Goal: Understand process/instructions: Learn how to perform a task or action

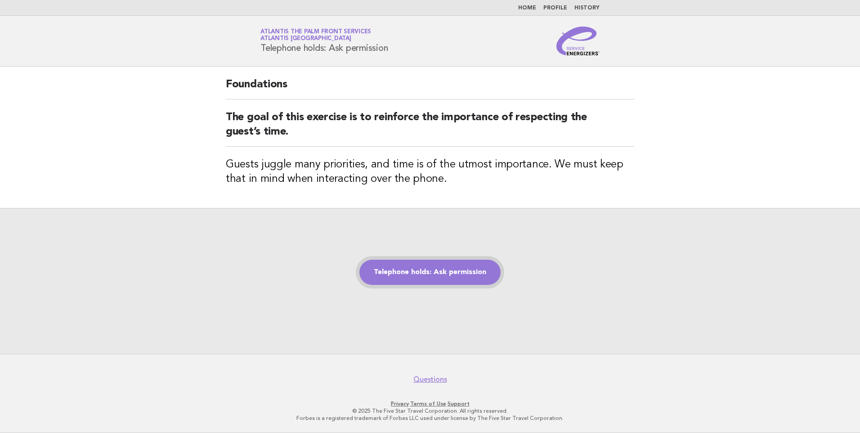
click at [455, 264] on link "Telephone holds: Ask permission" at bounding box center [430, 272] width 141 height 25
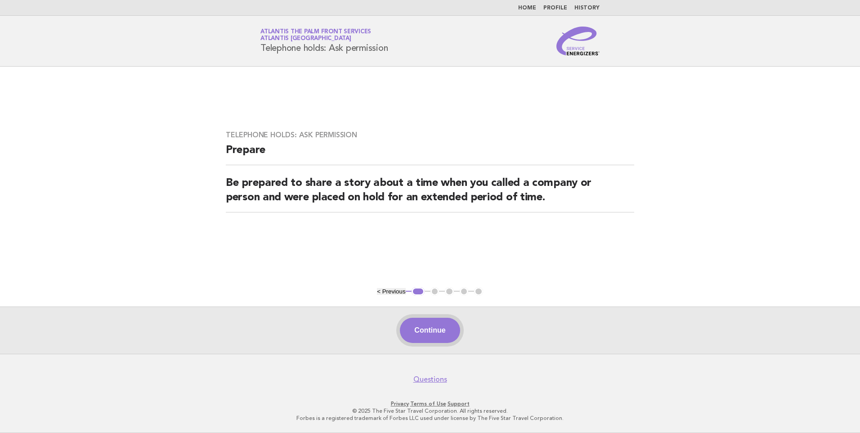
click at [432, 330] on button "Continue" at bounding box center [430, 330] width 60 height 25
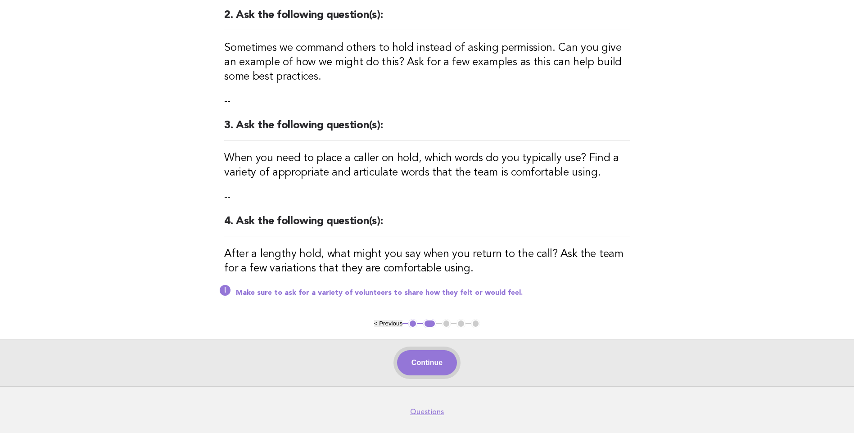
click at [430, 359] on button "Continue" at bounding box center [427, 362] width 60 height 25
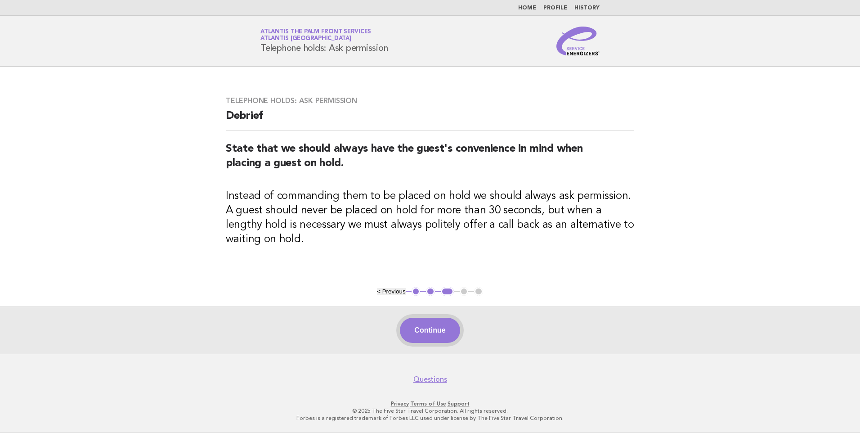
click at [445, 328] on button "Continue" at bounding box center [430, 330] width 60 height 25
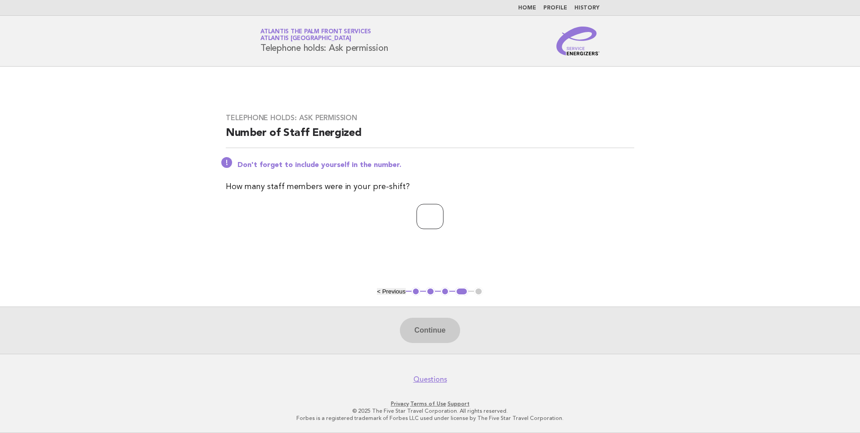
click at [417, 215] on input "number" at bounding box center [430, 216] width 27 height 25
type input "*"
click at [427, 329] on button "Continue" at bounding box center [430, 330] width 60 height 25
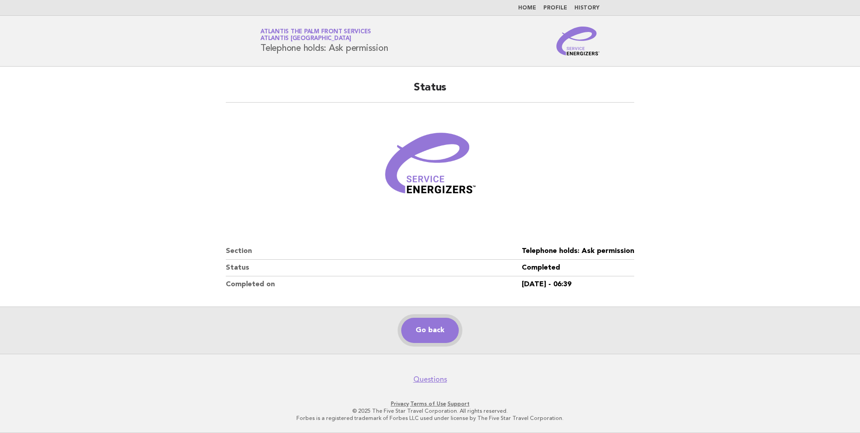
click at [420, 339] on link "Go back" at bounding box center [430, 330] width 58 height 25
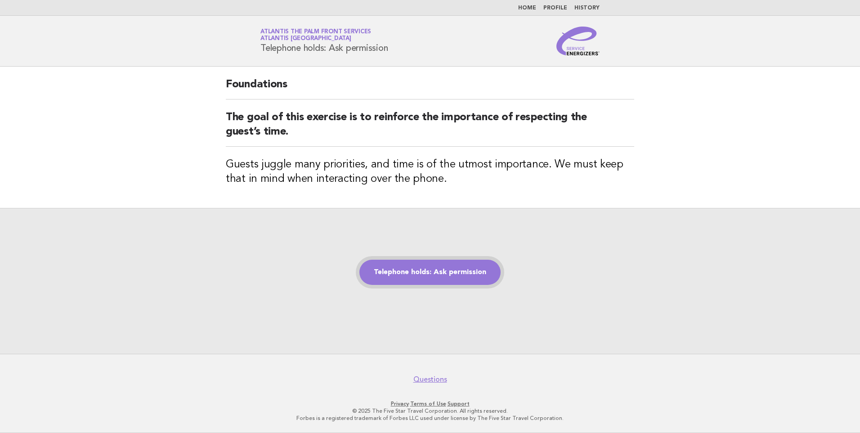
click at [401, 270] on link "Telephone holds: Ask permission" at bounding box center [430, 272] width 141 height 25
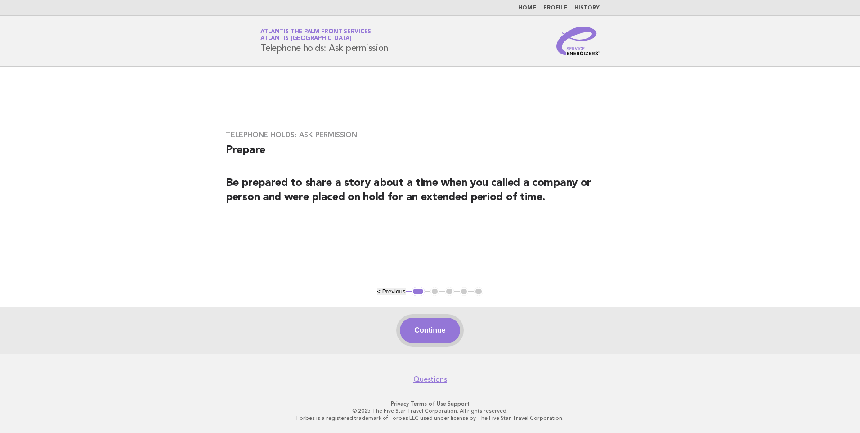
click at [425, 328] on button "Continue" at bounding box center [430, 330] width 60 height 25
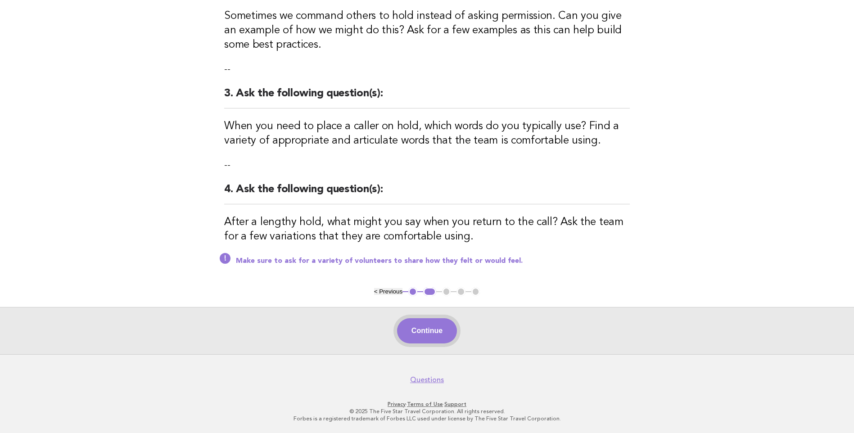
click at [423, 331] on button "Continue" at bounding box center [427, 330] width 60 height 25
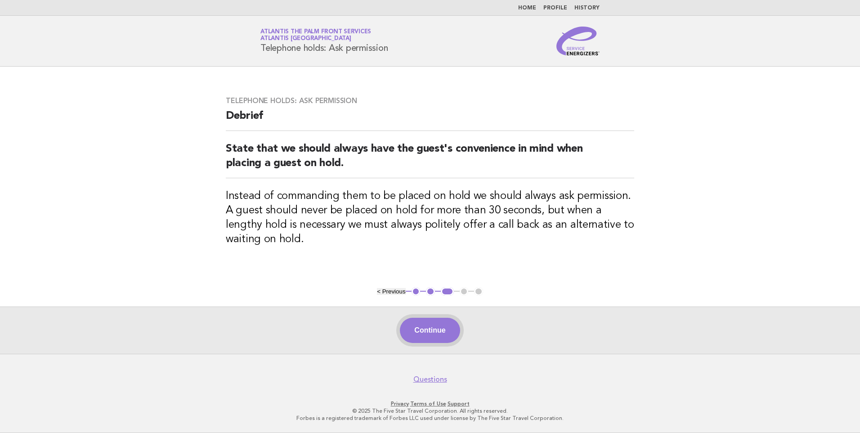
click at [427, 324] on button "Continue" at bounding box center [430, 330] width 60 height 25
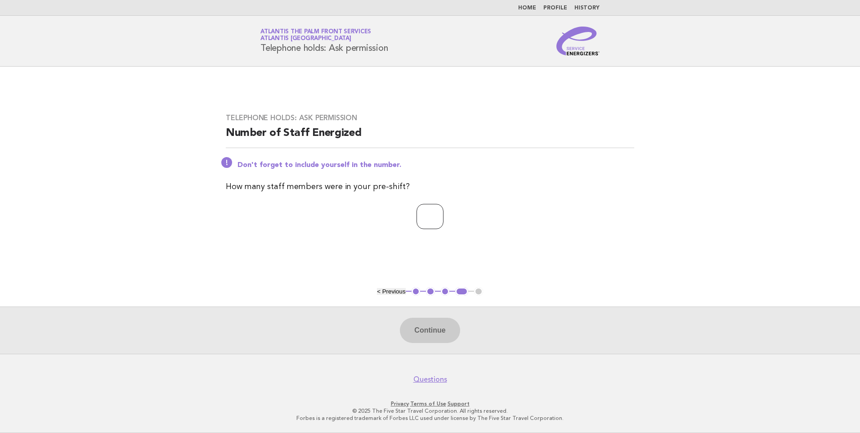
click at [432, 221] on input "number" at bounding box center [430, 216] width 27 height 25
type input "*"
click at [441, 334] on button "Continue" at bounding box center [430, 330] width 60 height 25
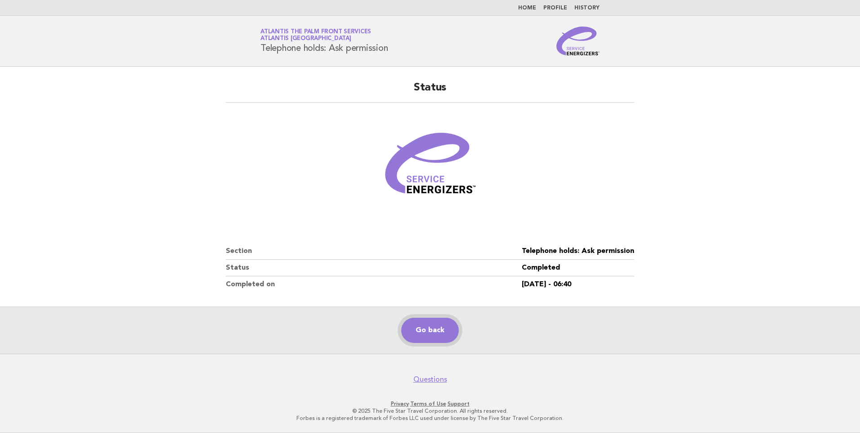
click at [439, 323] on link "Go back" at bounding box center [430, 330] width 58 height 25
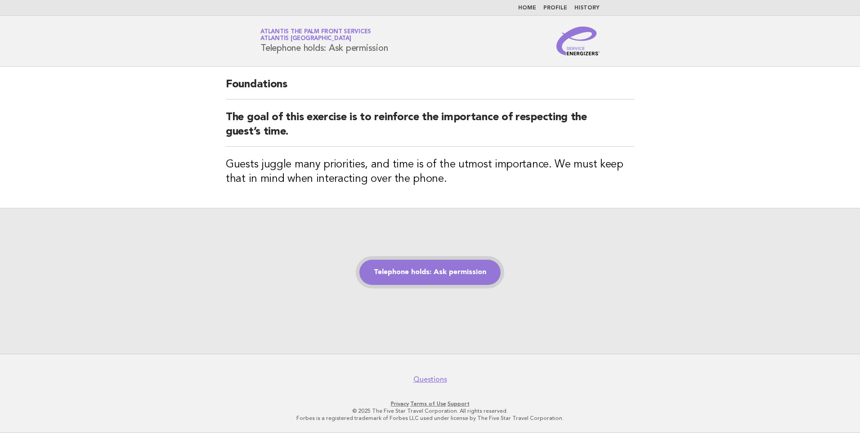
click at [433, 274] on link "Telephone holds: Ask permission" at bounding box center [430, 272] width 141 height 25
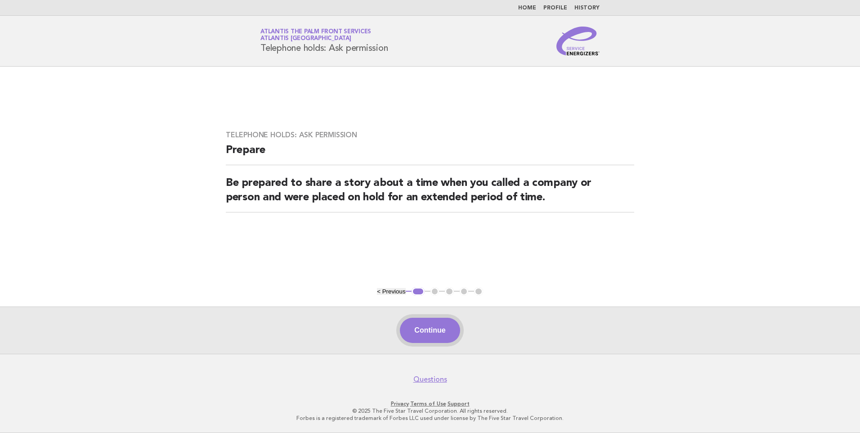
click at [436, 327] on button "Continue" at bounding box center [430, 330] width 60 height 25
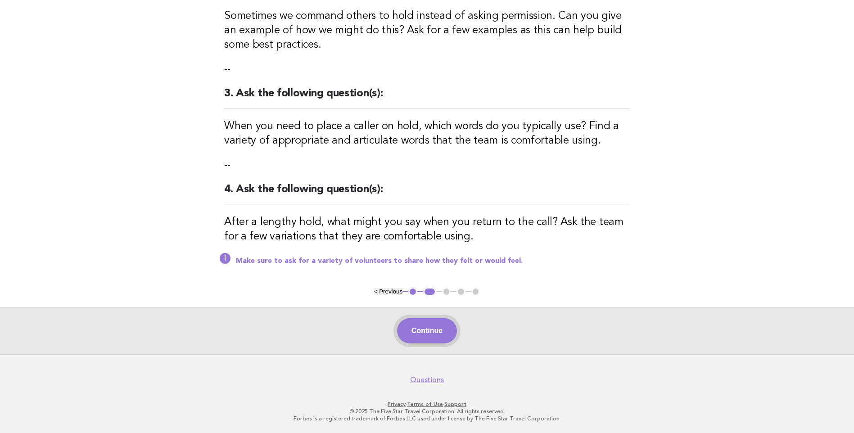
click at [427, 325] on button "Continue" at bounding box center [427, 330] width 60 height 25
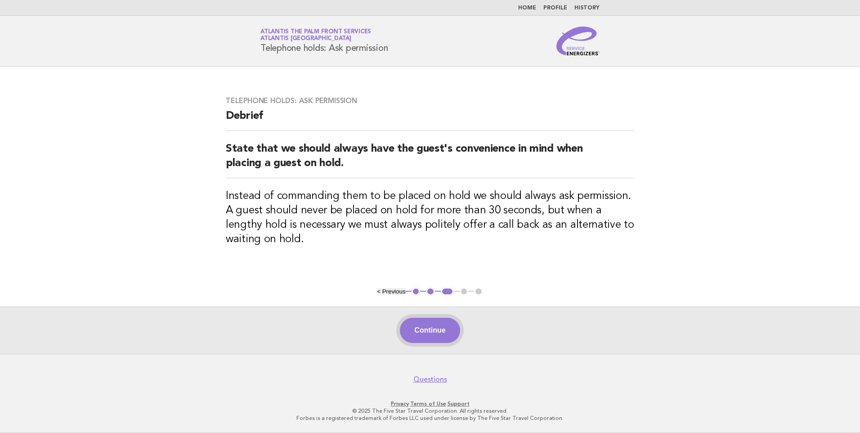
click at [440, 332] on button "Continue" at bounding box center [430, 330] width 60 height 25
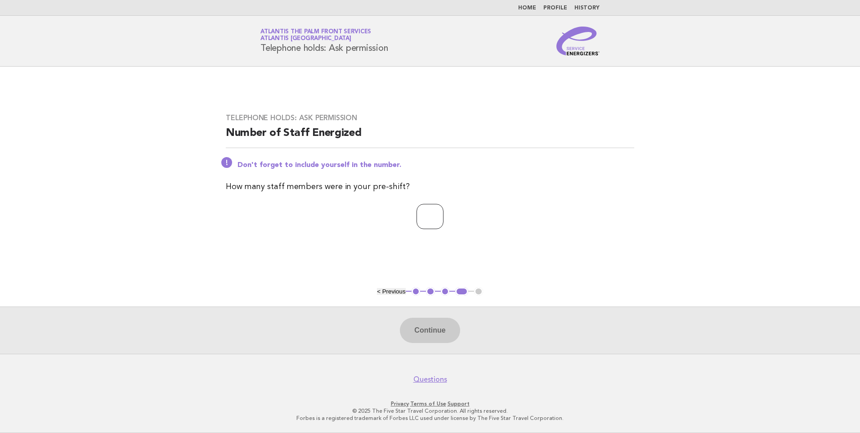
click at [426, 223] on input "number" at bounding box center [430, 216] width 27 height 25
type input "**"
click at [433, 325] on button "Continue" at bounding box center [430, 330] width 60 height 25
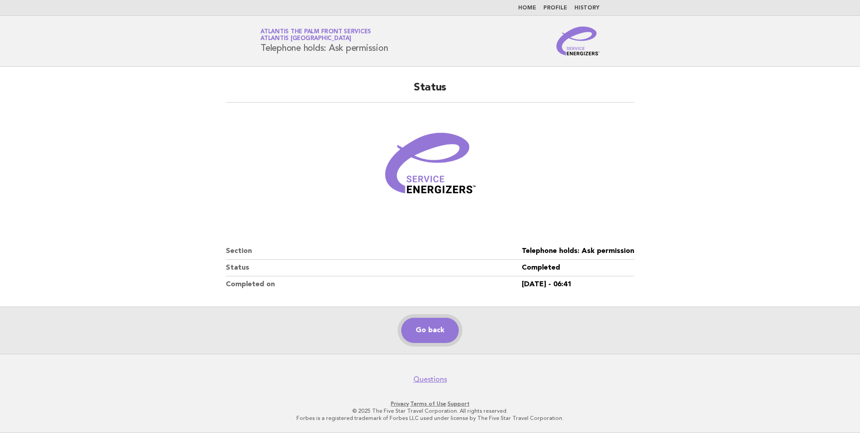
click at [424, 331] on link "Go back" at bounding box center [430, 330] width 58 height 25
